Goal: Book appointment/travel/reservation

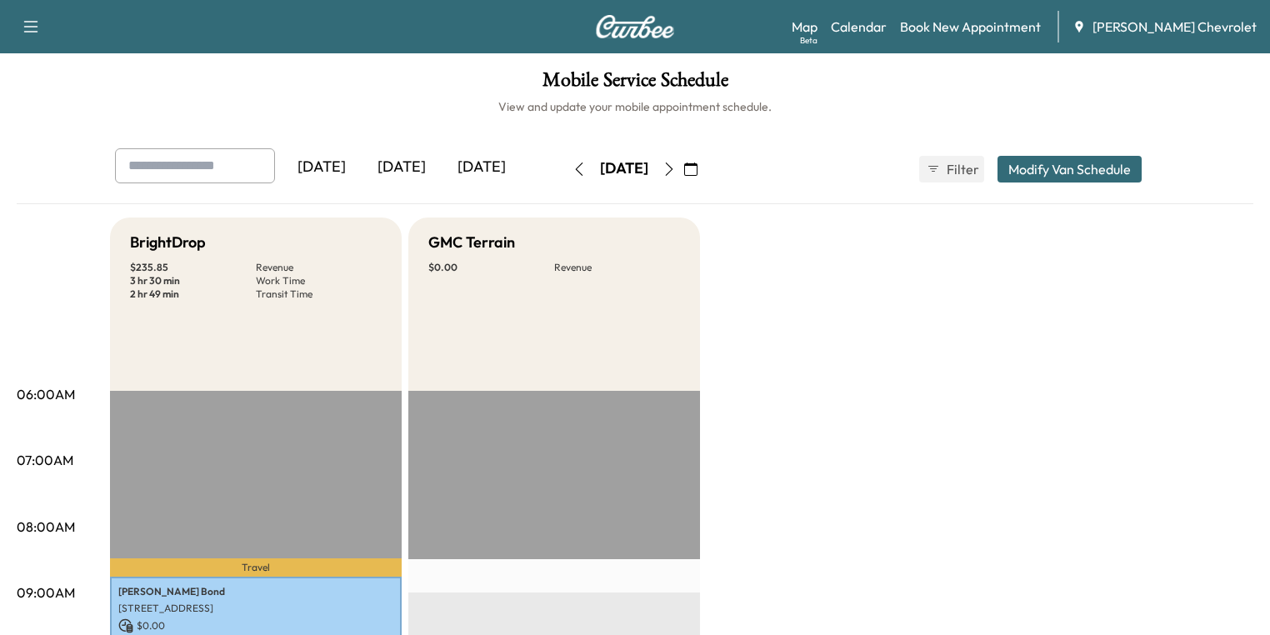
click at [676, 167] on icon "button" at bounding box center [668, 168] width 13 height 13
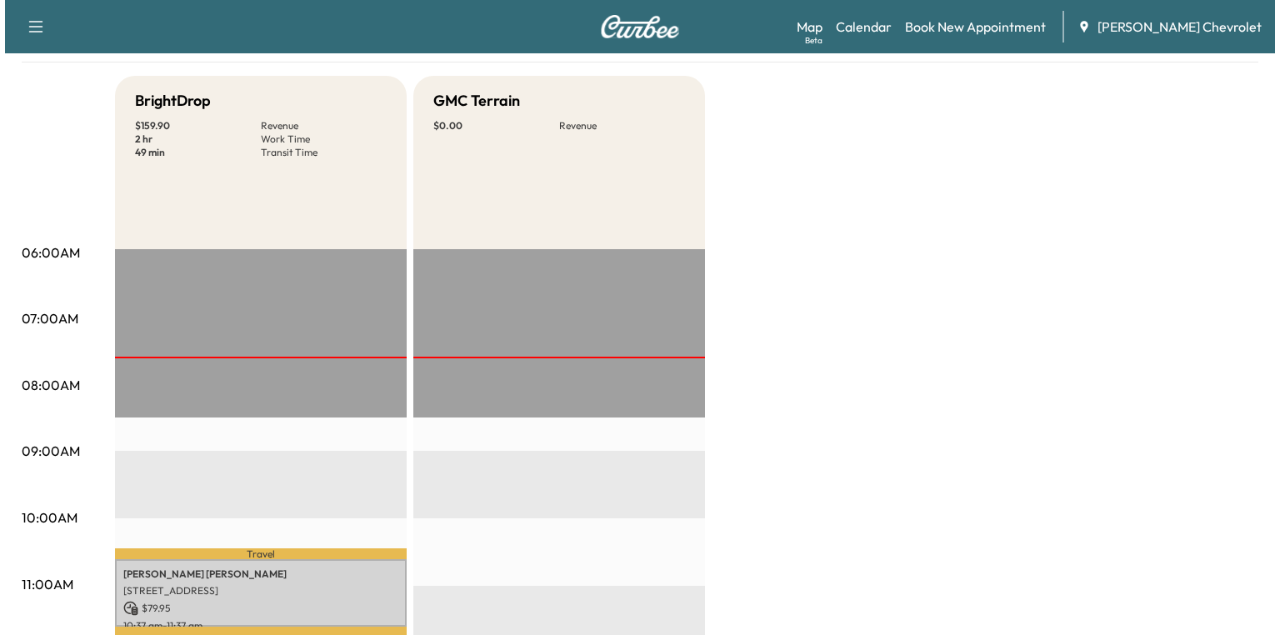
scroll to position [333, 0]
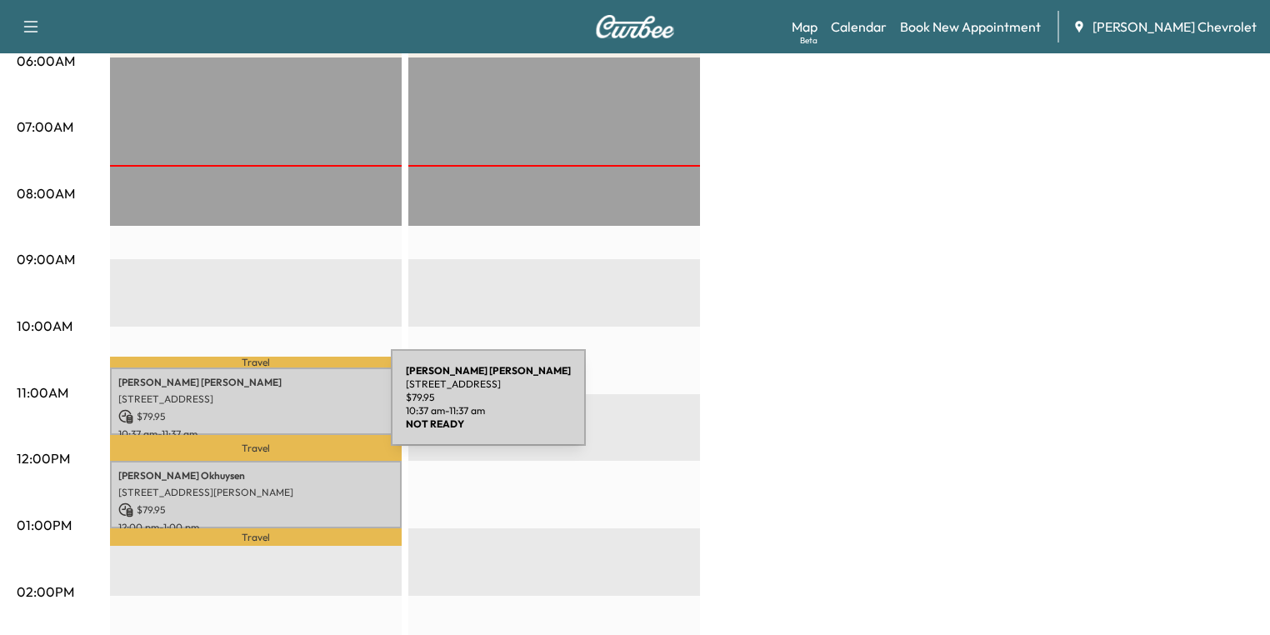
click at [265, 409] on p "$ 79.95" at bounding box center [255, 416] width 275 height 15
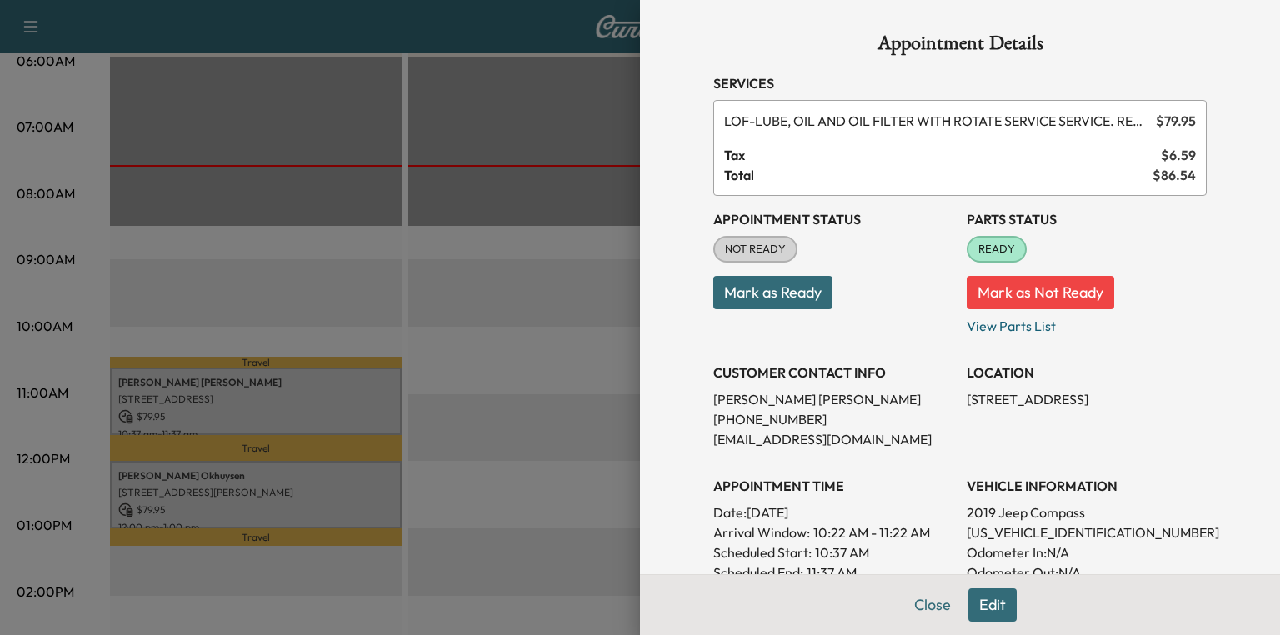
click at [432, 273] on div at bounding box center [640, 317] width 1280 height 635
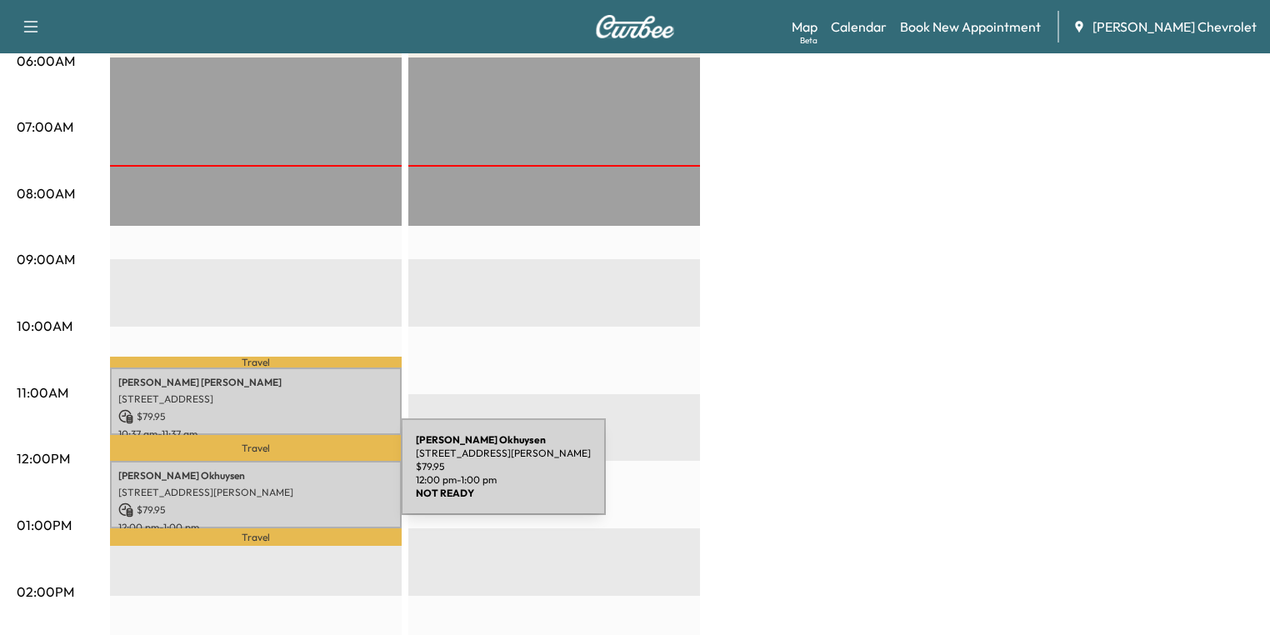
click at [276, 477] on p "[PERSON_NAME]" at bounding box center [255, 475] width 275 height 13
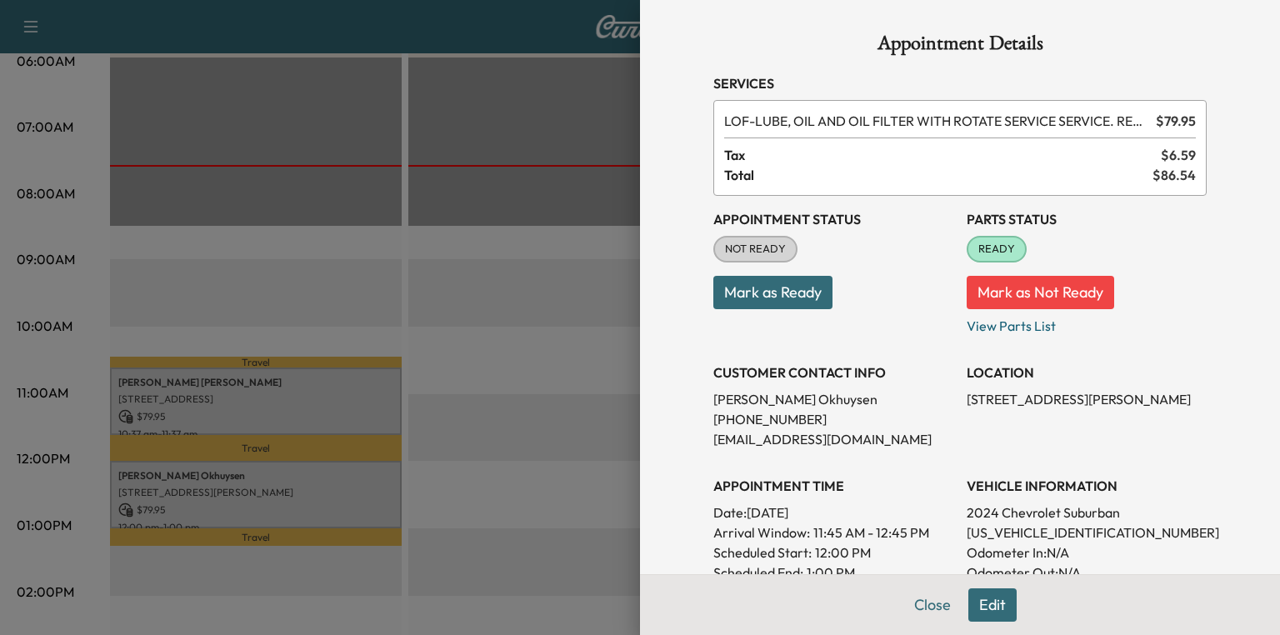
click at [543, 283] on div at bounding box center [640, 317] width 1280 height 635
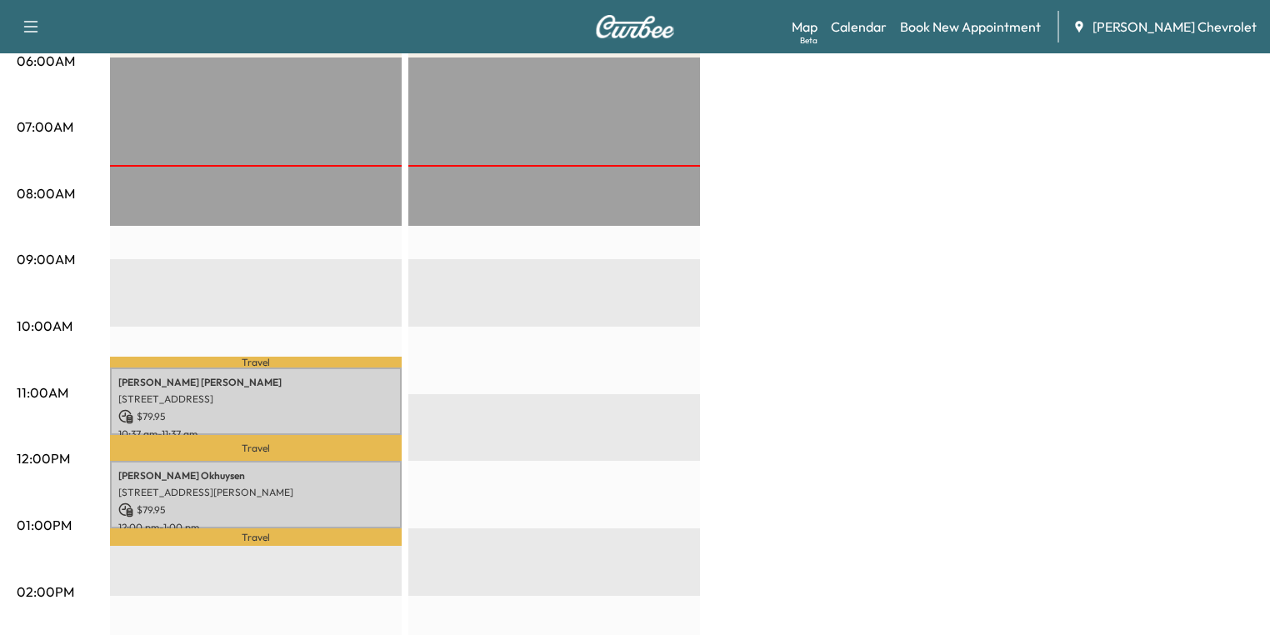
click at [221, 415] on p "$ 79.95" at bounding box center [255, 416] width 275 height 15
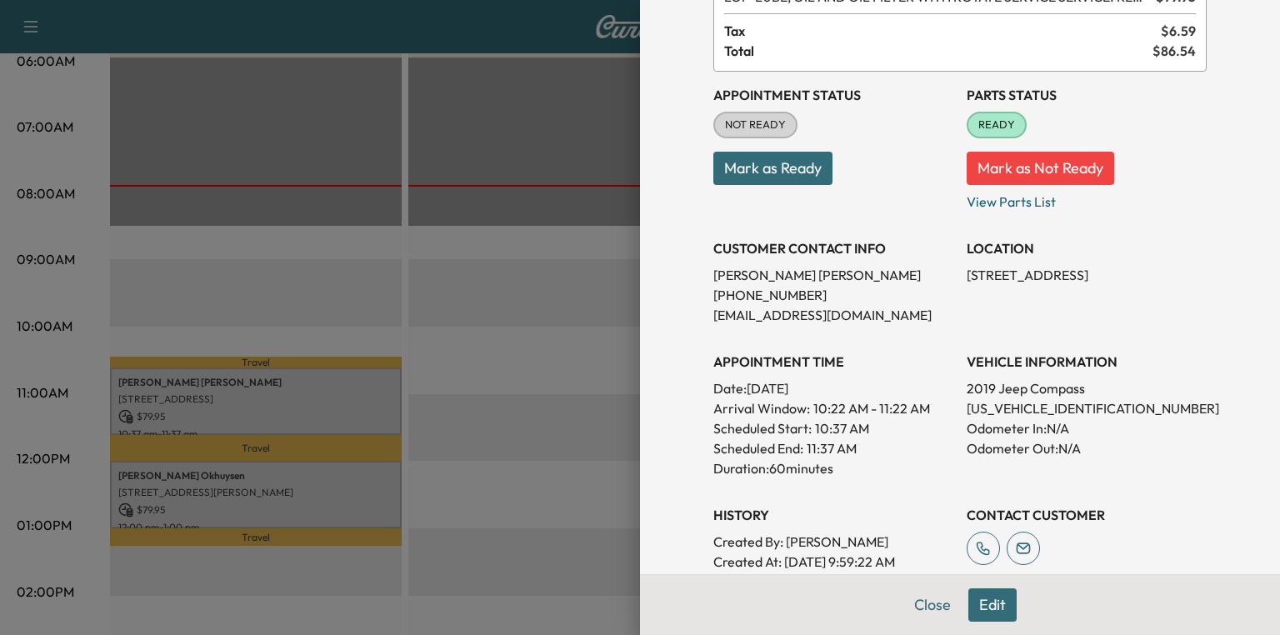
scroll to position [200, 0]
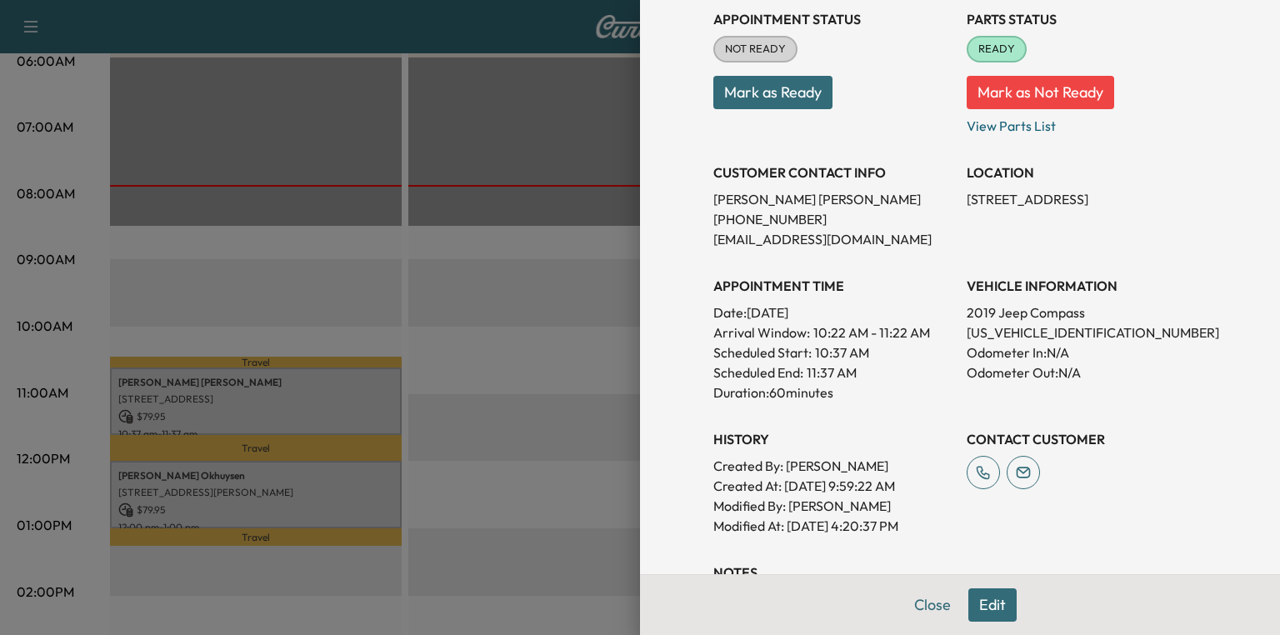
click at [335, 498] on div at bounding box center [640, 317] width 1280 height 635
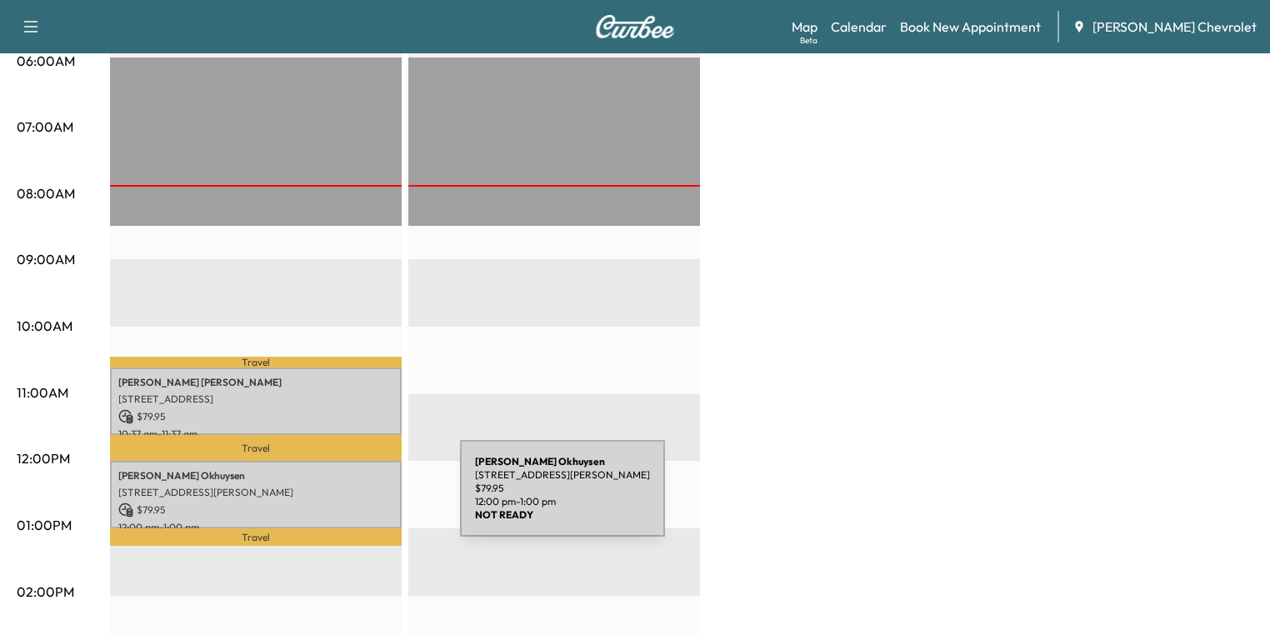
click at [335, 502] on p "$ 79.95" at bounding box center [255, 509] width 275 height 15
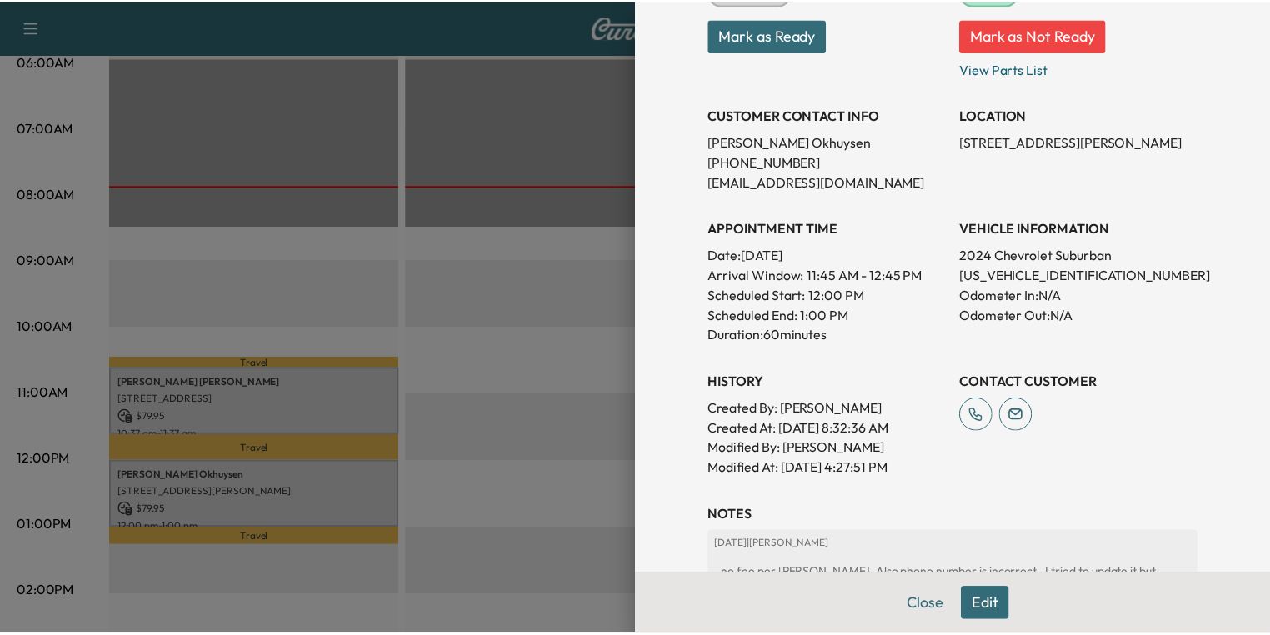
scroll to position [267, 0]
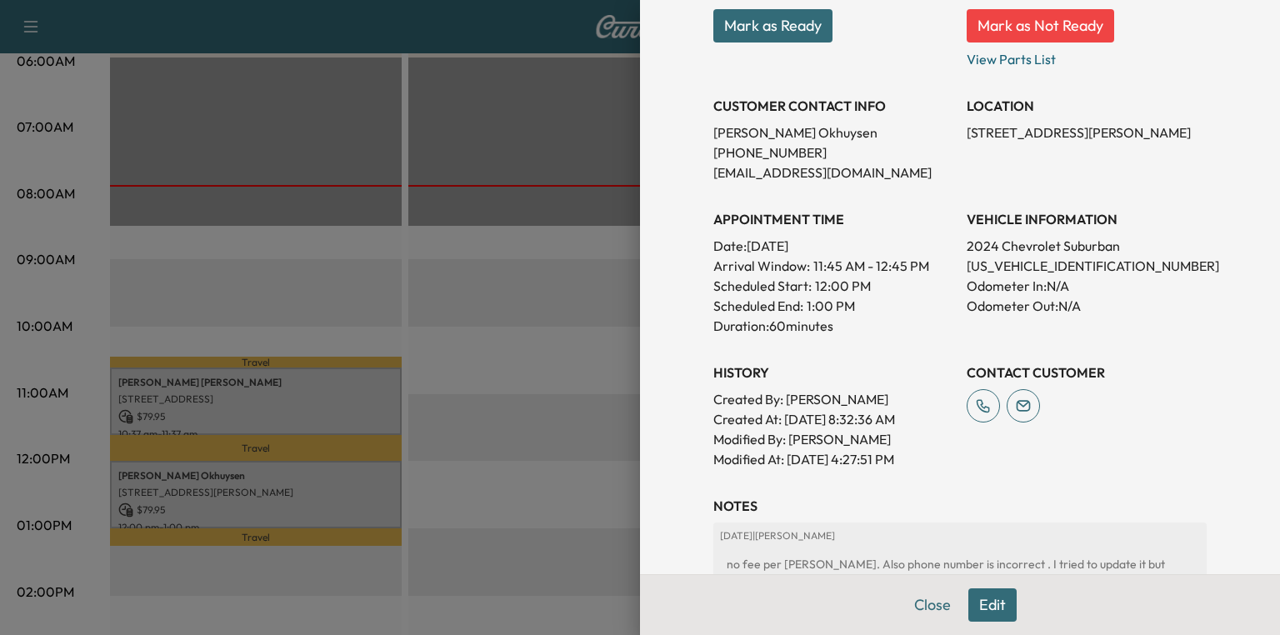
click at [589, 333] on div at bounding box center [640, 317] width 1280 height 635
